Goal: Task Accomplishment & Management: Manage account settings

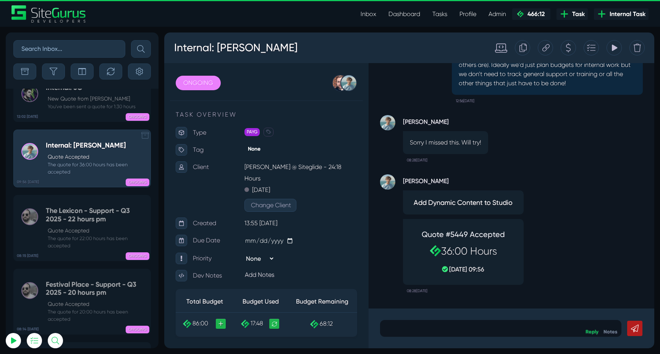
scroll to position [-30453, 0]
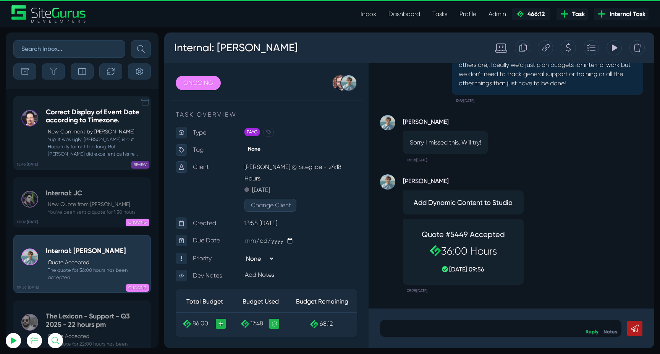
click at [61, 129] on p "New Comment by [PERSON_NAME]" at bounding box center [97, 132] width 99 height 8
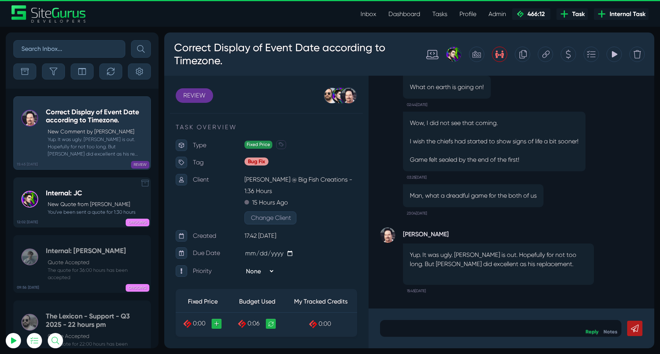
click at [97, 193] on h5 "Internal: JC" at bounding box center [91, 193] width 90 height 8
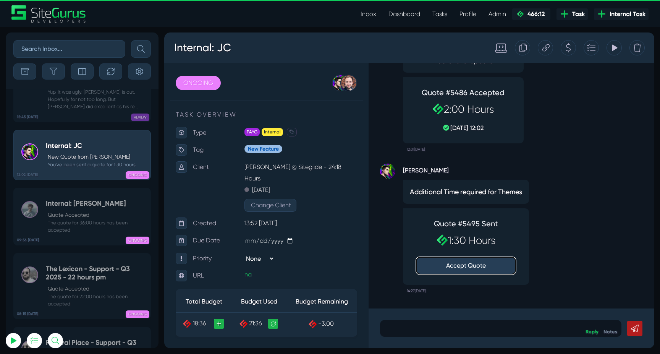
click at [474, 267] on button "Accept Quote" at bounding box center [465, 265] width 99 height 17
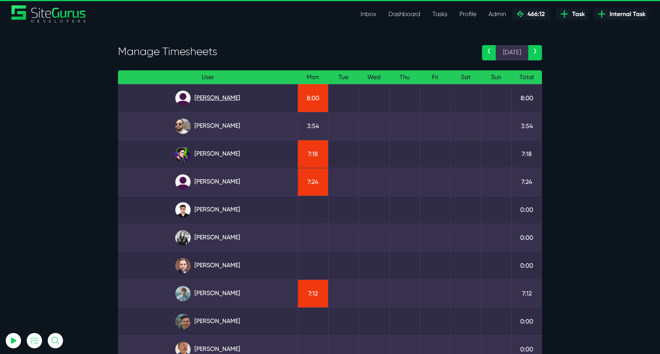
type input "luke@sitegurus.io"
click at [209, 99] on link "Angel Dagondon" at bounding box center [207, 97] width 167 height 15
click at [228, 152] on link "Josh Carter" at bounding box center [207, 153] width 167 height 15
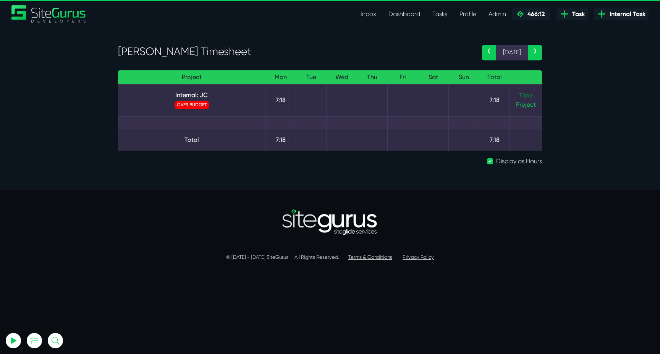
click at [526, 93] on link "Time" at bounding box center [526, 95] width 14 height 7
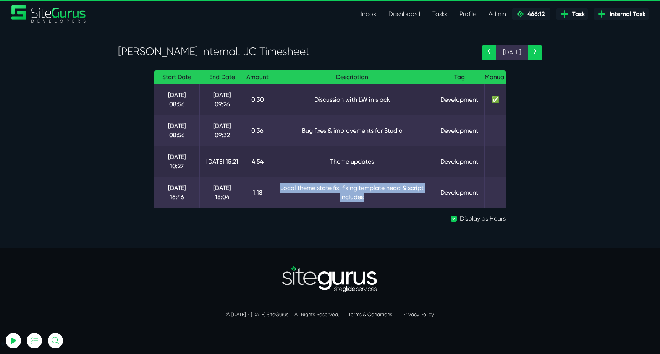
drag, startPoint x: 279, startPoint y: 176, endPoint x: 394, endPoint y: 191, distance: 115.8
click at [394, 191] on td "Local theme state fix, fixing template head & script includes" at bounding box center [352, 192] width 164 height 31
drag, startPoint x: 317, startPoint y: 164, endPoint x: 394, endPoint y: 163, distance: 76.4
click at [394, 164] on td "Theme updates" at bounding box center [352, 161] width 164 height 31
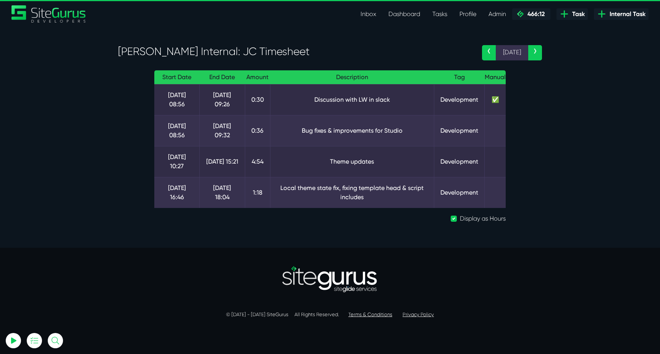
click at [394, 163] on td "Theme updates" at bounding box center [352, 161] width 164 height 31
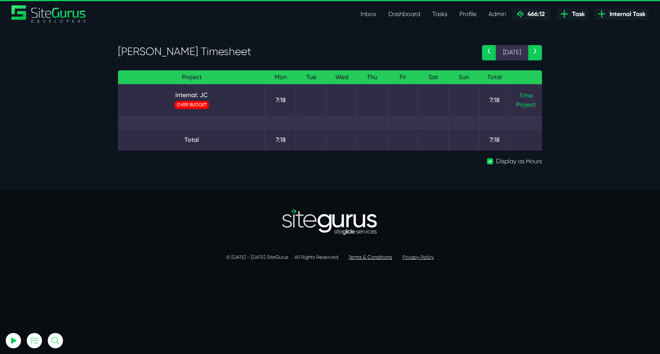
click at [8, 0] on header "Inbox Dashboard Tasks Profile Profile Transactions Planner Timesheet Calendar D…" at bounding box center [330, 13] width 660 height 27
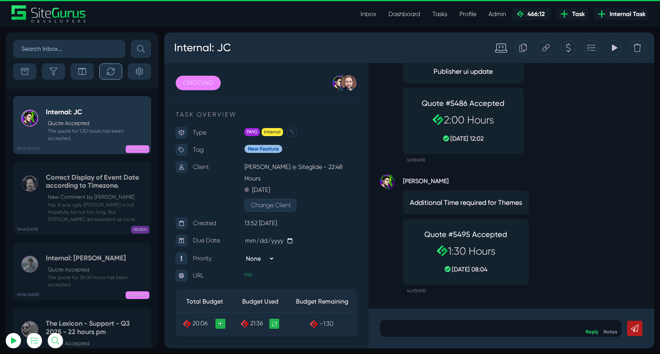
click at [107, 71] on icon "button" at bounding box center [111, 72] width 8 height 8
